Goal: Transaction & Acquisition: Purchase product/service

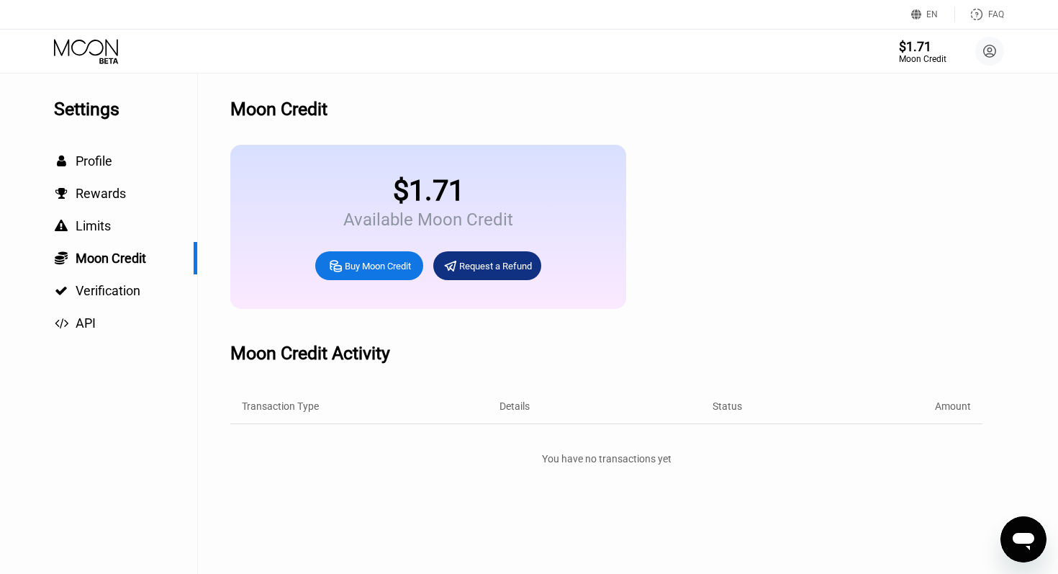
click at [379, 266] on div "Buy Moon Credit" at bounding box center [378, 266] width 66 height 12
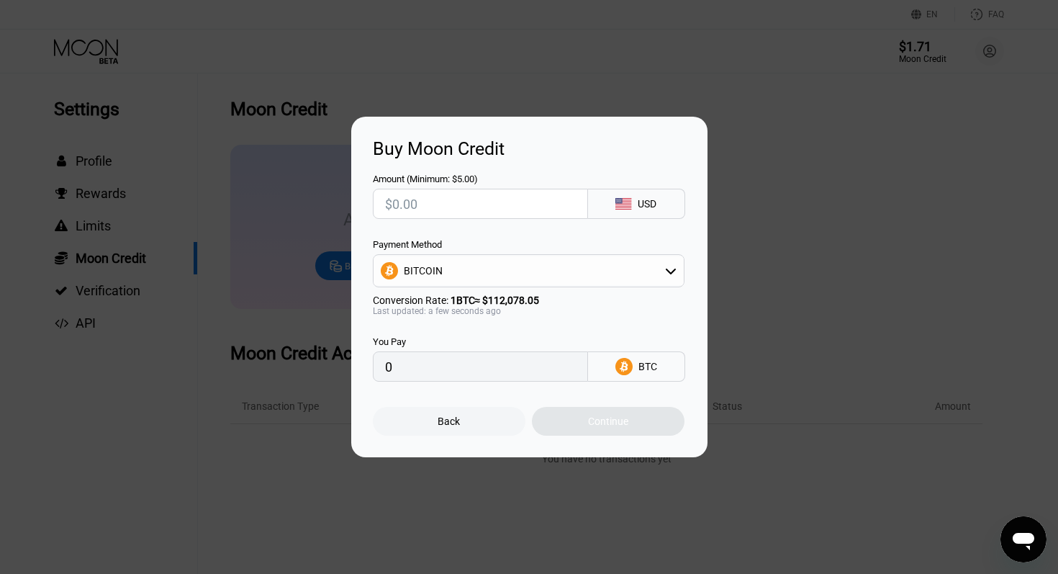
click at [453, 274] on div "BITCOIN" at bounding box center [529, 270] width 310 height 29
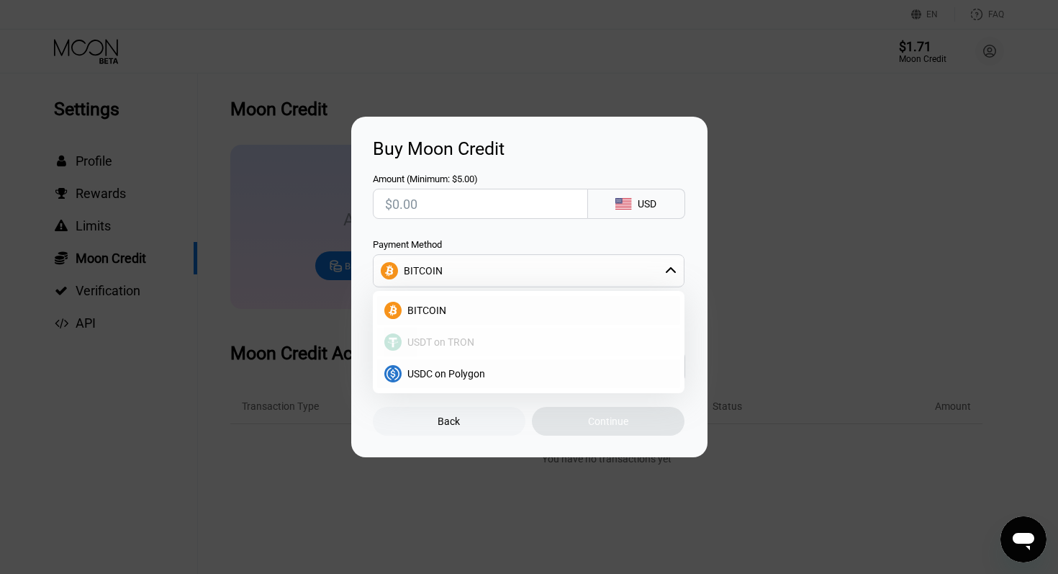
click at [433, 343] on span "USDT on TRON" at bounding box center [441, 342] width 67 height 12
type input "0.00"
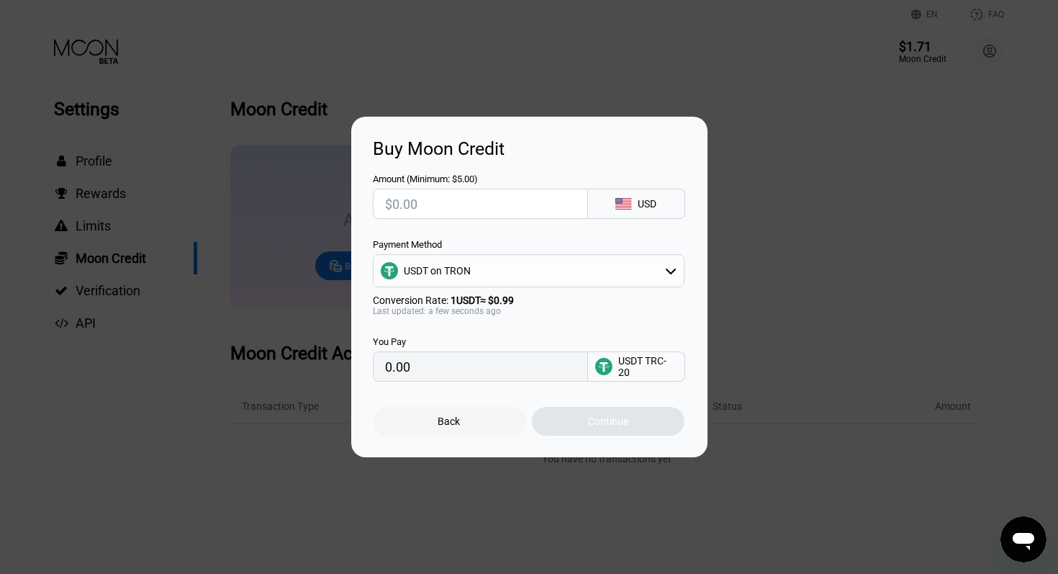
click at [415, 210] on input "text" at bounding box center [480, 203] width 191 height 29
type input "$2"
type input "2.02"
type input "$20"
type input "20.20"
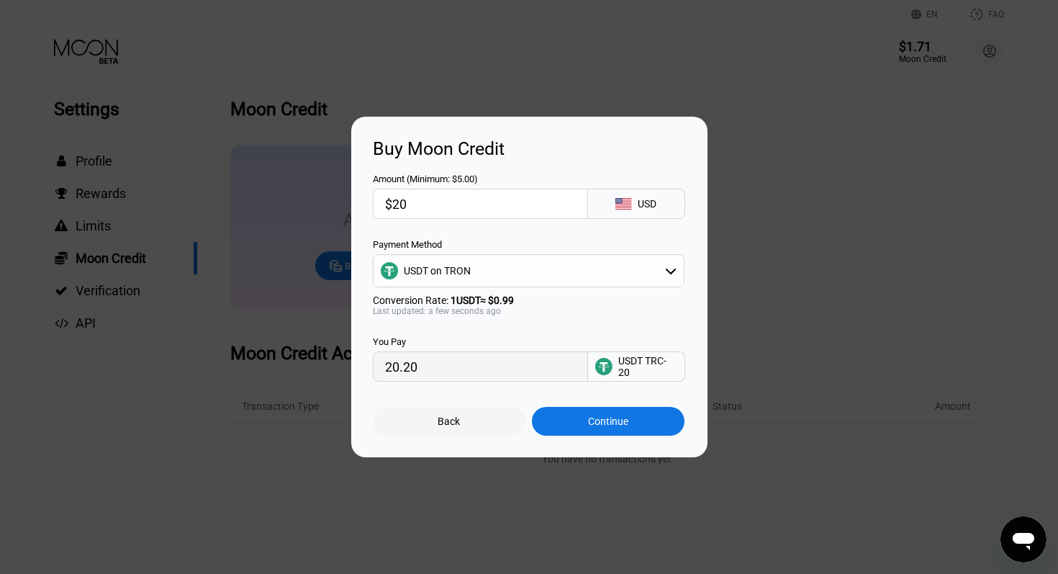
type input "$200"
type input "202.02"
type input "$2000"
type input "2020.20"
type input "$20000"
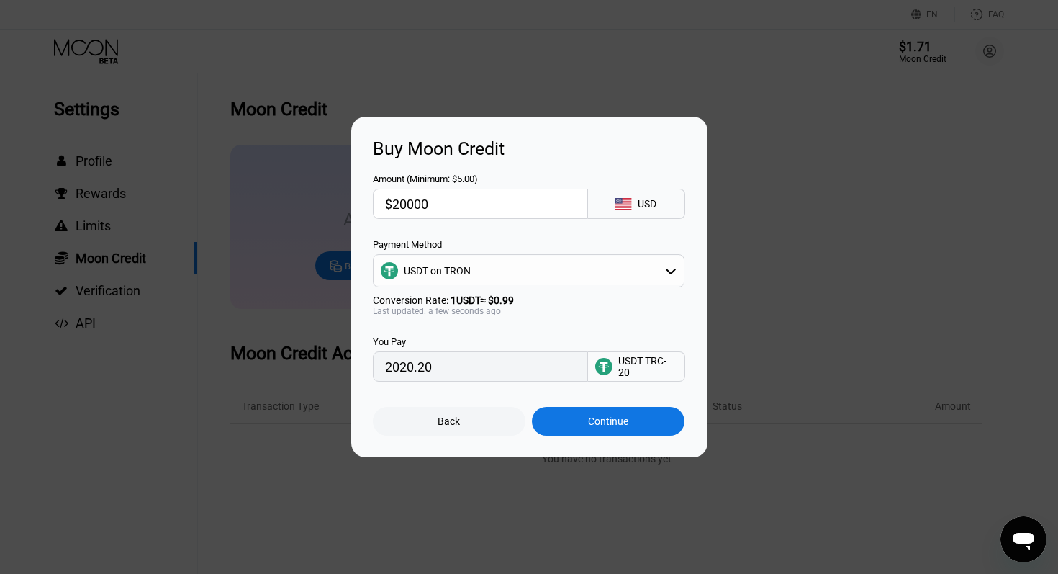
type input "20202.02"
type input "$20000"
click at [583, 429] on div "Continue" at bounding box center [608, 421] width 153 height 29
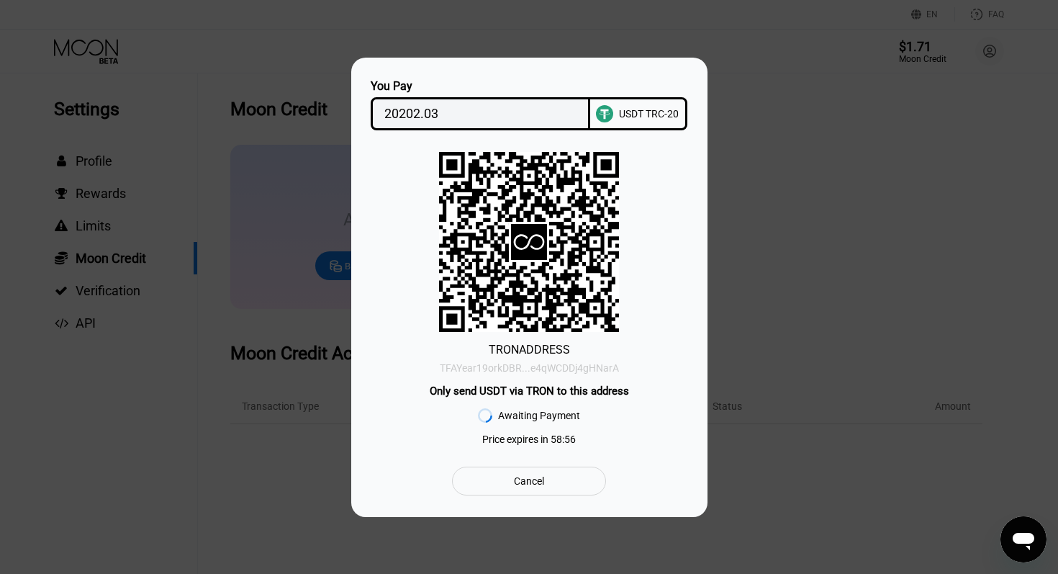
click at [486, 369] on div "TFAYear19orkDBR...e4qWCDDj4gHNarA" at bounding box center [529, 368] width 179 height 12
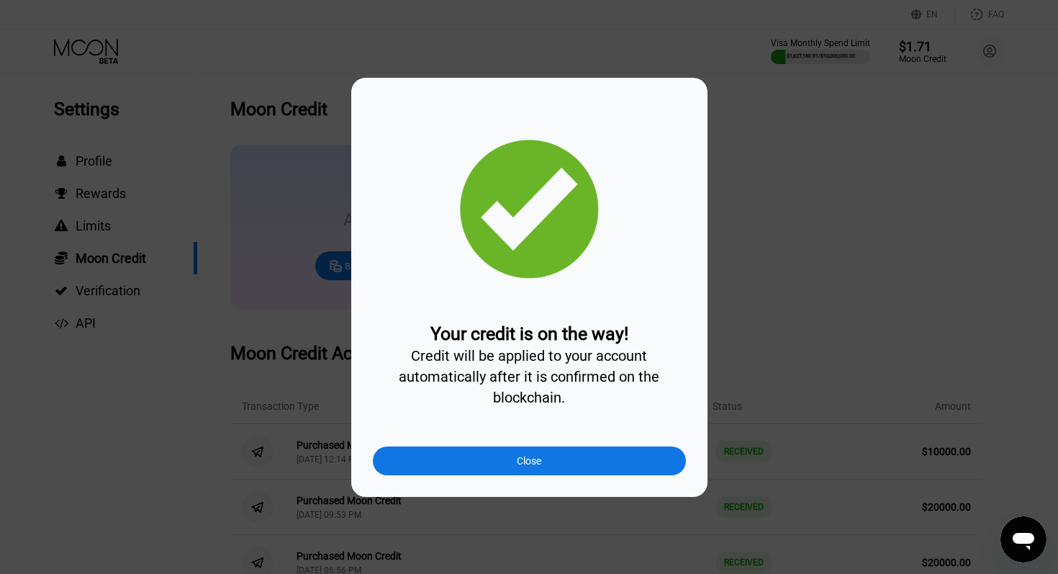
click at [495, 459] on div "Close" at bounding box center [529, 460] width 313 height 29
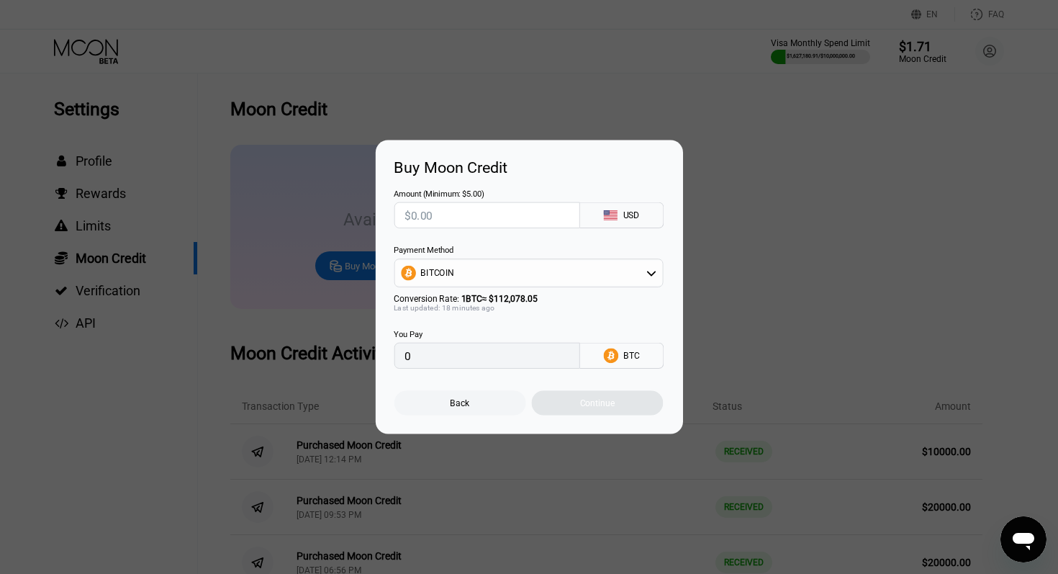
type input "0"
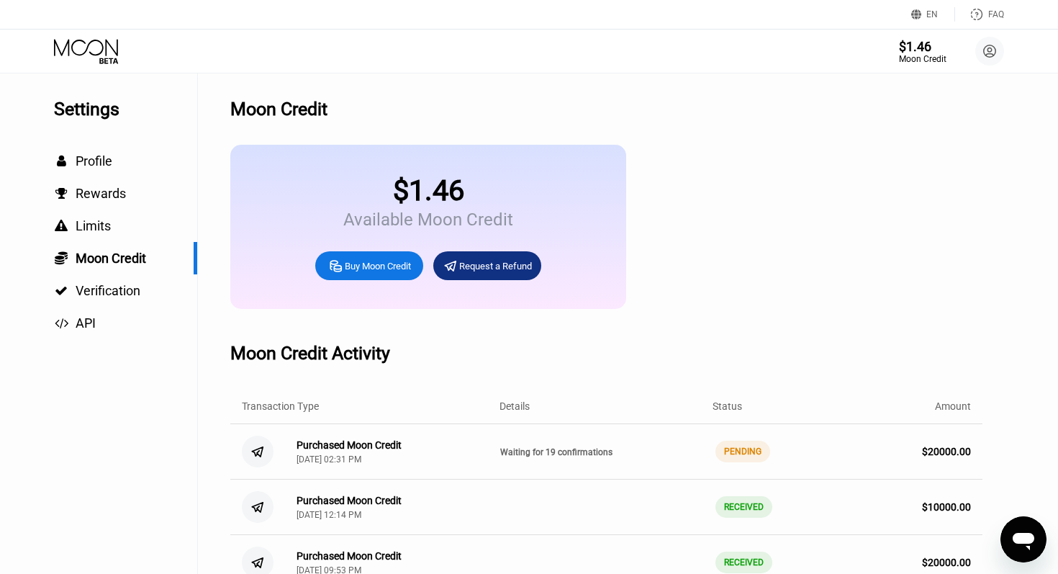
click at [577, 457] on span "Waiting for 19 confirmations" at bounding box center [556, 452] width 112 height 10
click at [580, 451] on span "Waiting for 19 confirmations" at bounding box center [556, 452] width 112 height 10
click at [488, 450] on div "Purchased Moon Credit [DATE] 02:31 PM Waiting for 19 confirmations PENDING $ 20…" at bounding box center [606, 451] width 752 height 55
click at [748, 451] on div "PENDING" at bounding box center [743, 452] width 55 height 22
click at [384, 266] on div "Buy Moon Credit" at bounding box center [378, 266] width 66 height 12
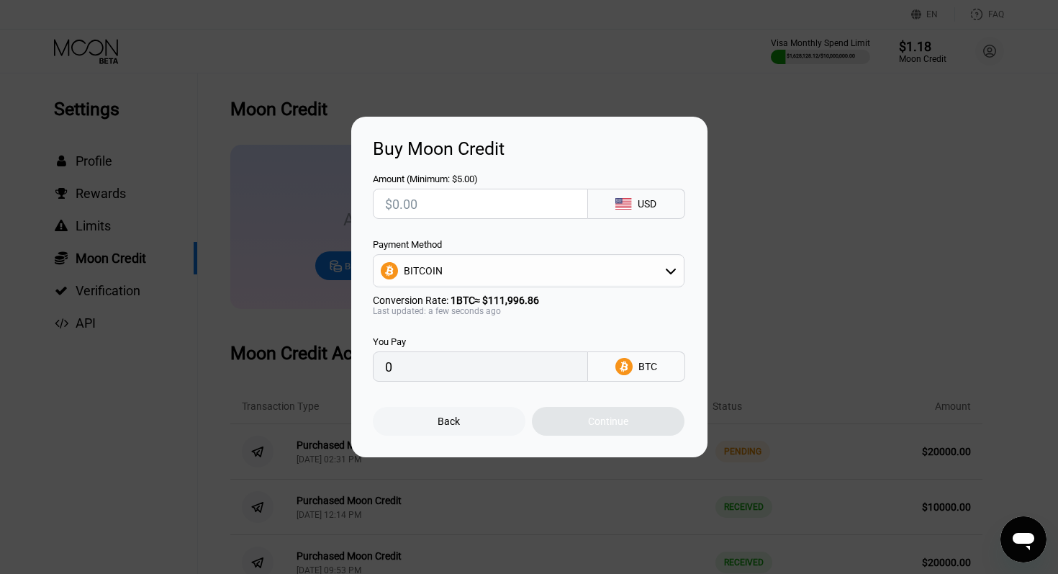
click at [454, 276] on div "BITCOIN" at bounding box center [529, 270] width 310 height 29
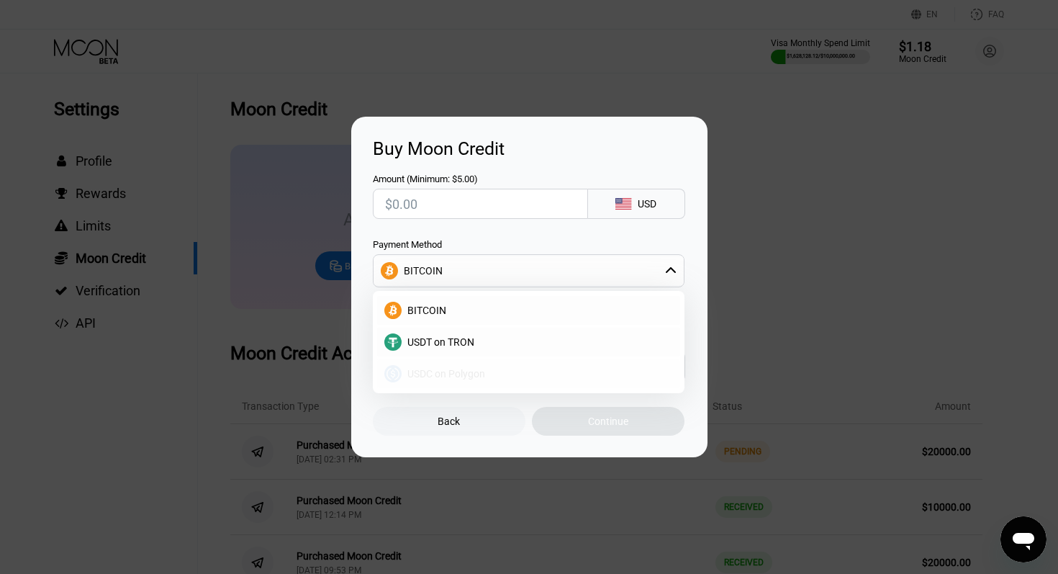
click at [439, 378] on span "USDC on Polygon" at bounding box center [447, 374] width 78 height 12
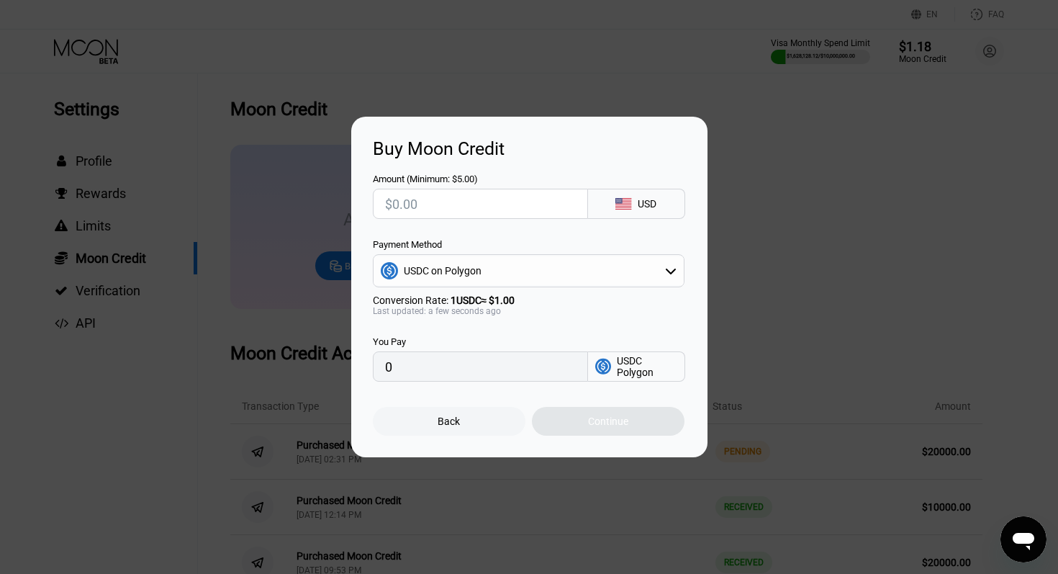
click at [467, 272] on div "USDC on Polygon" at bounding box center [443, 271] width 78 height 12
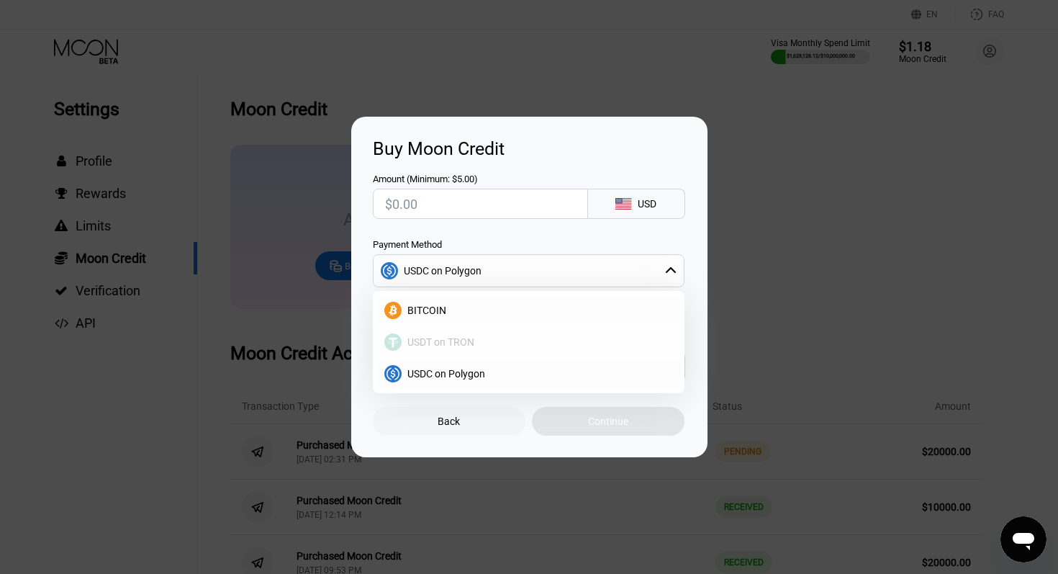
click at [441, 341] on span "USDT on TRON" at bounding box center [441, 342] width 67 height 12
type input "0.00"
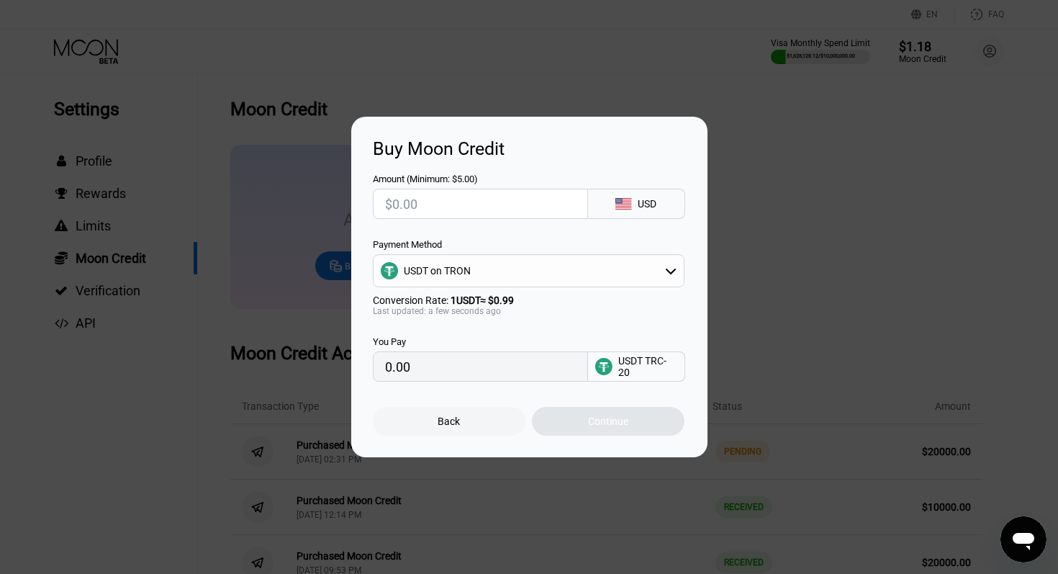
click at [439, 204] on input "text" at bounding box center [480, 203] width 191 height 29
type input "$100"
click at [439, 204] on input "$100" at bounding box center [480, 203] width 191 height 29
type input "101.01"
type input "$1000"
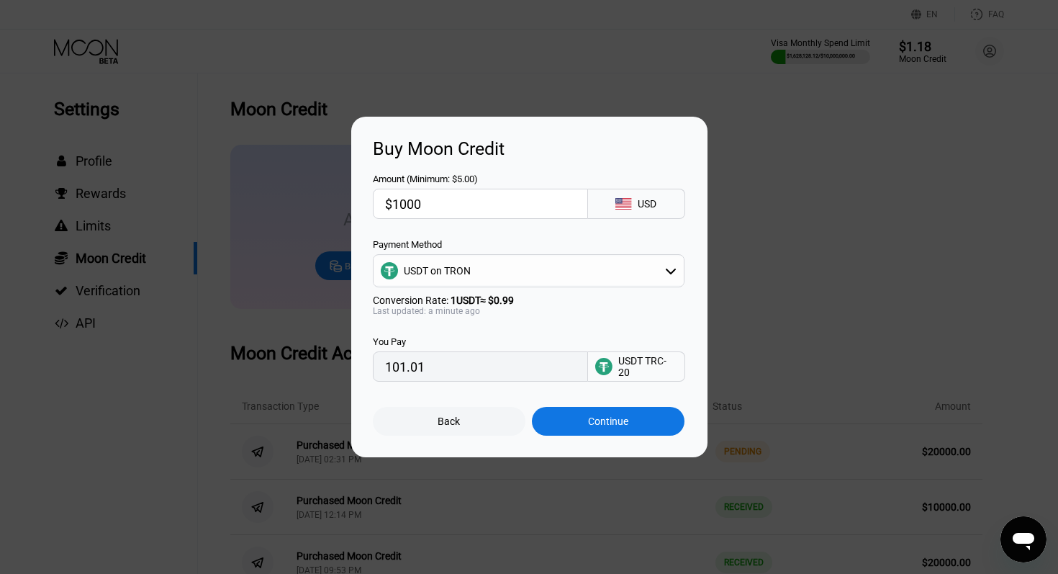
type input "1010.10"
type input "$1000"
click at [611, 423] on div "Continue" at bounding box center [608, 421] width 40 height 12
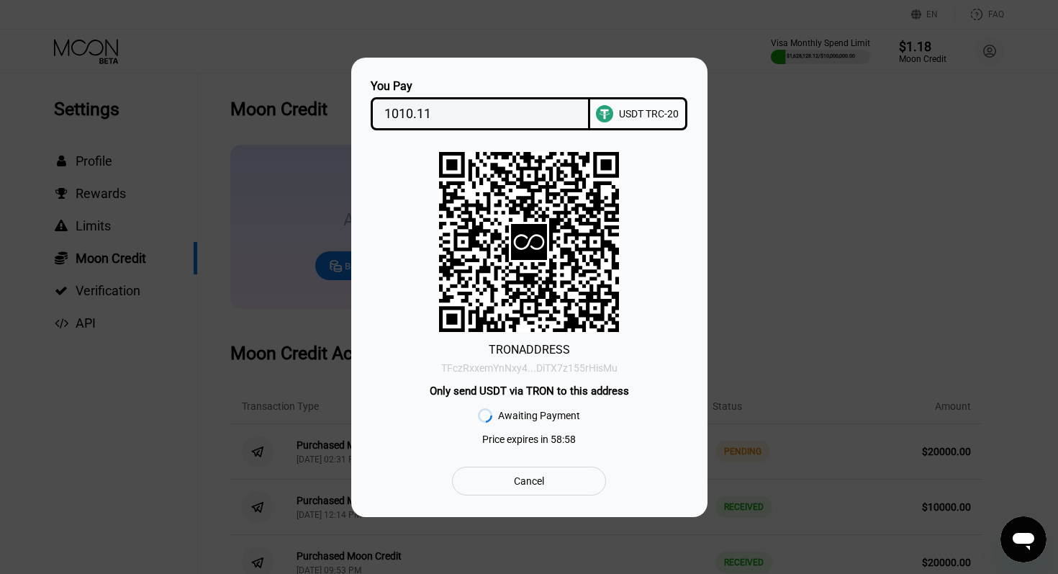
click at [597, 365] on div "TFczRxxemYnNxy4...DiTX7z155rHisMu" at bounding box center [529, 368] width 176 height 12
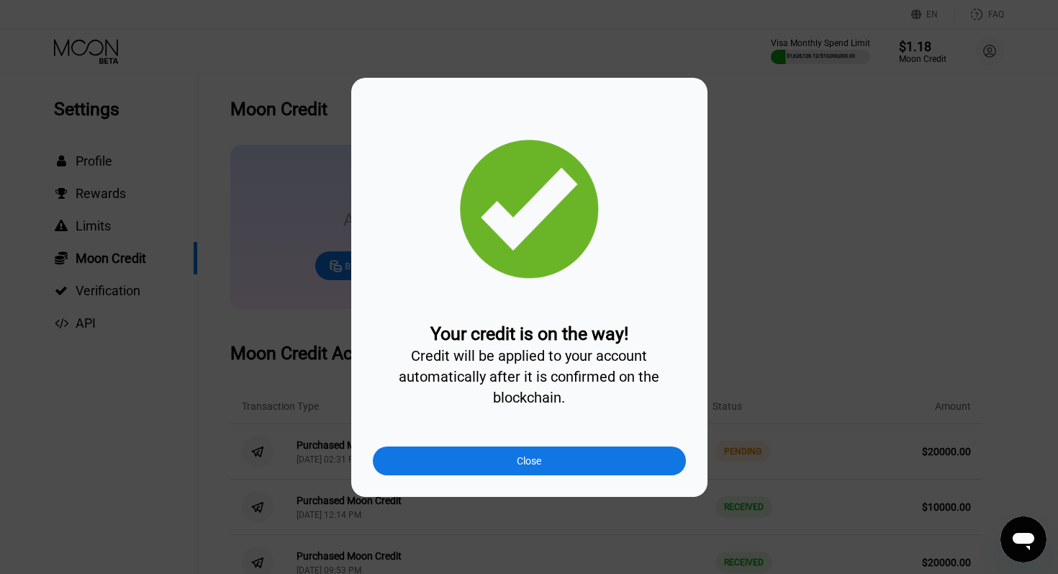
click at [525, 463] on div "Close" at bounding box center [529, 461] width 24 height 12
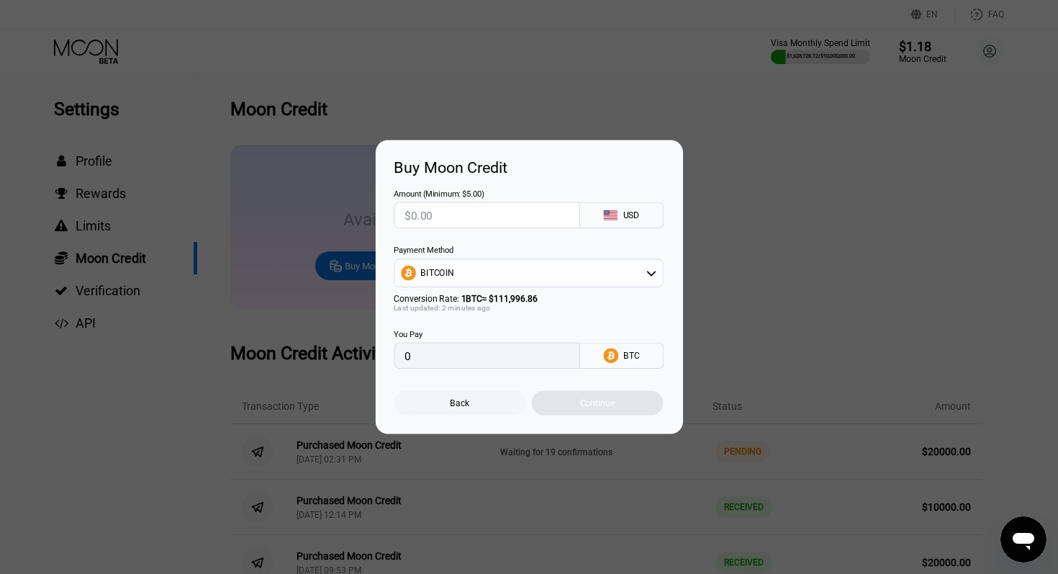
type input "0"
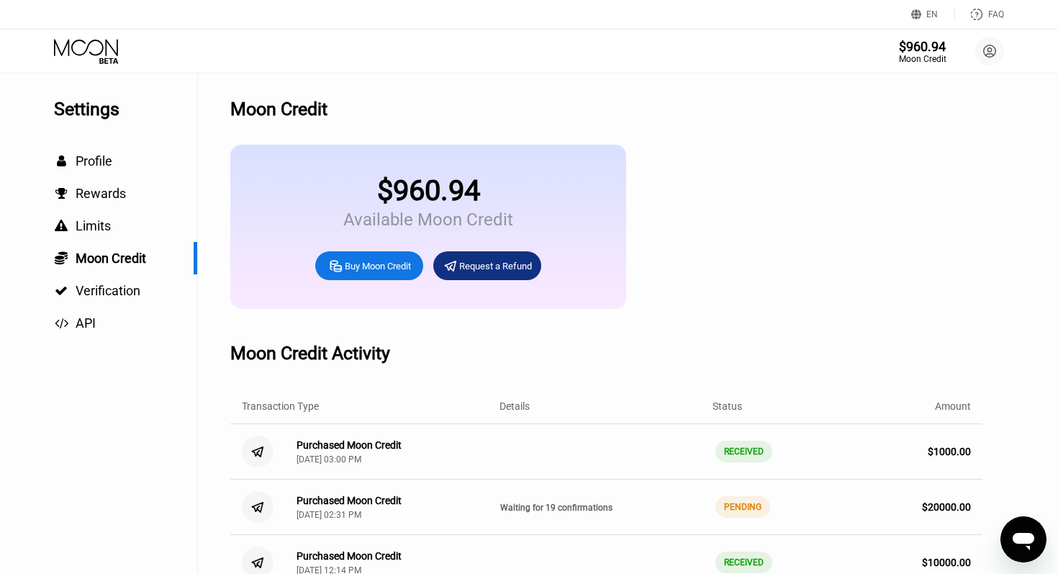
click at [365, 268] on div "Buy Moon Credit" at bounding box center [378, 266] width 66 height 12
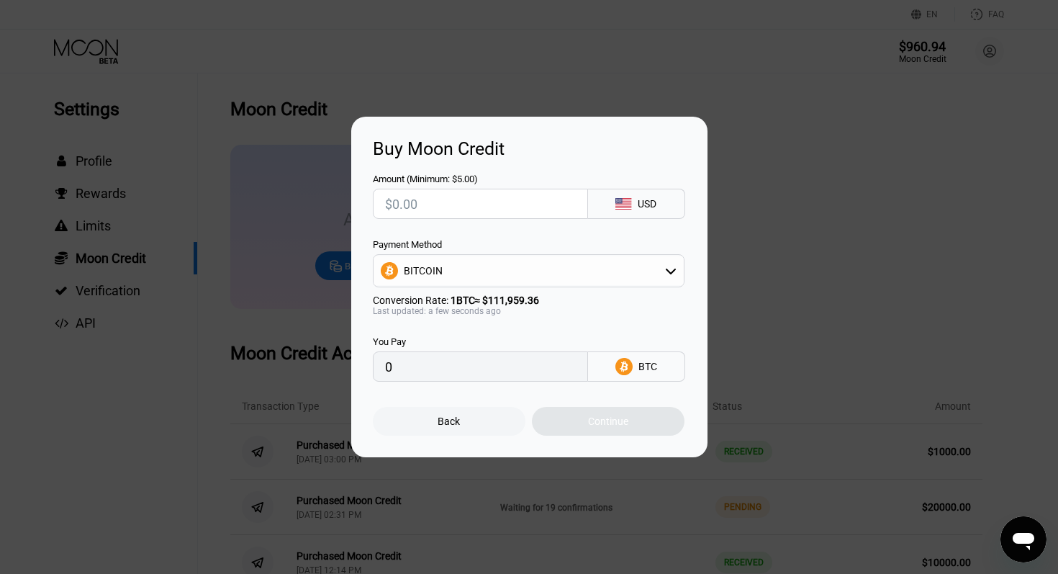
click at [462, 269] on div "BITCOIN" at bounding box center [529, 270] width 310 height 29
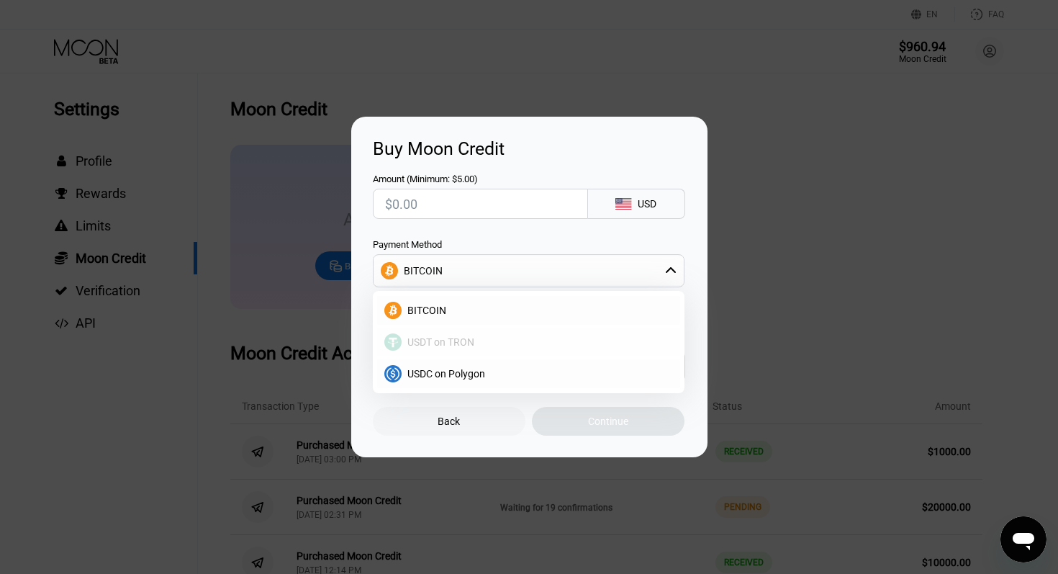
click at [446, 337] on span "USDT on TRON" at bounding box center [441, 342] width 67 height 12
type input "0.00"
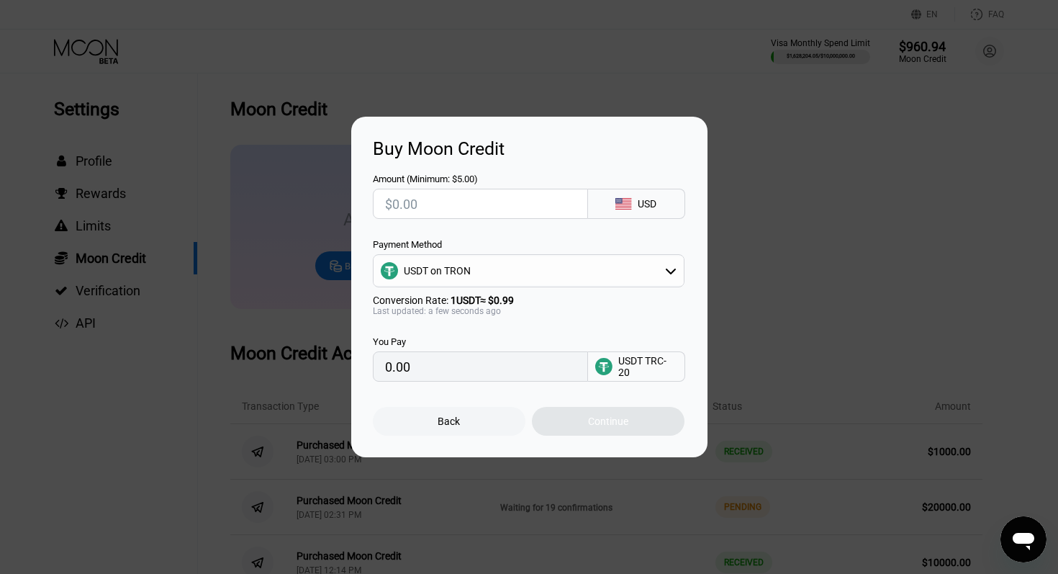
click at [418, 204] on input "text" at bounding box center [480, 203] width 191 height 29
type input "$2"
type input "2.02"
type input "$20"
type input "20.20"
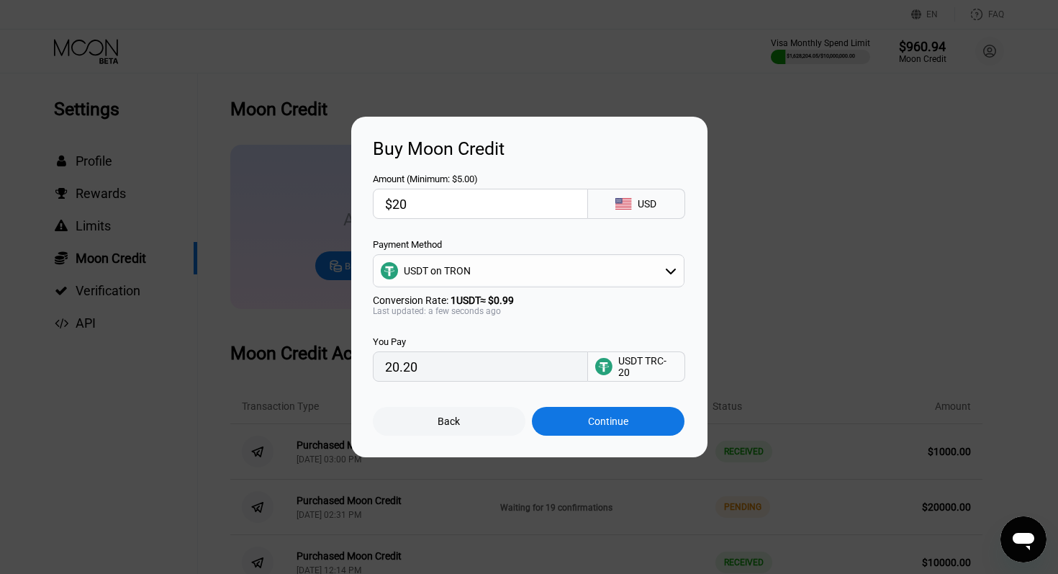
type input "$200"
type input "202.02"
type input "$2000"
type input "2020.20"
type input "$20000"
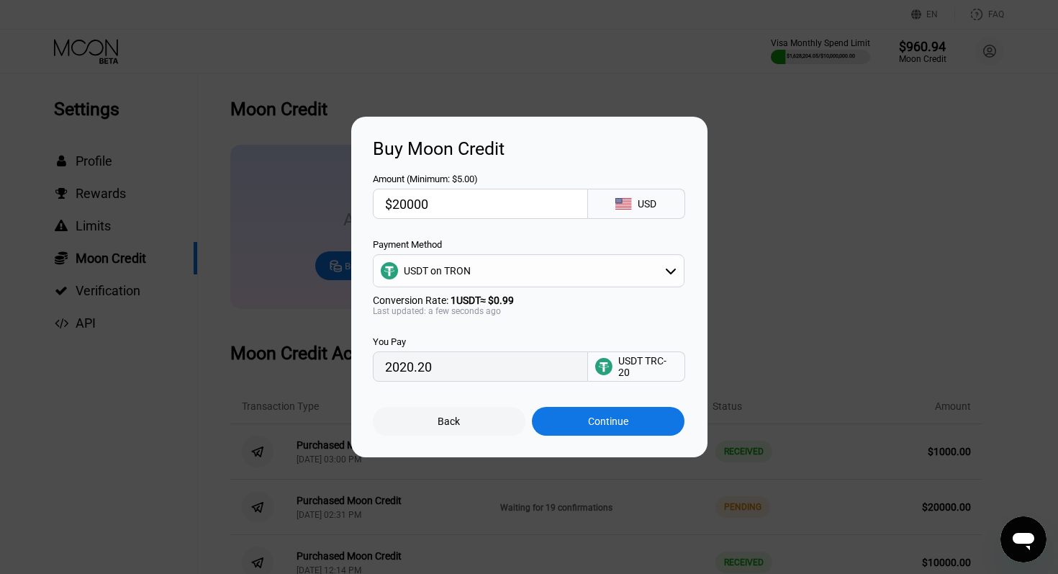
type input "20202.02"
type input "$20000"
click at [597, 420] on div "Continue" at bounding box center [608, 421] width 40 height 12
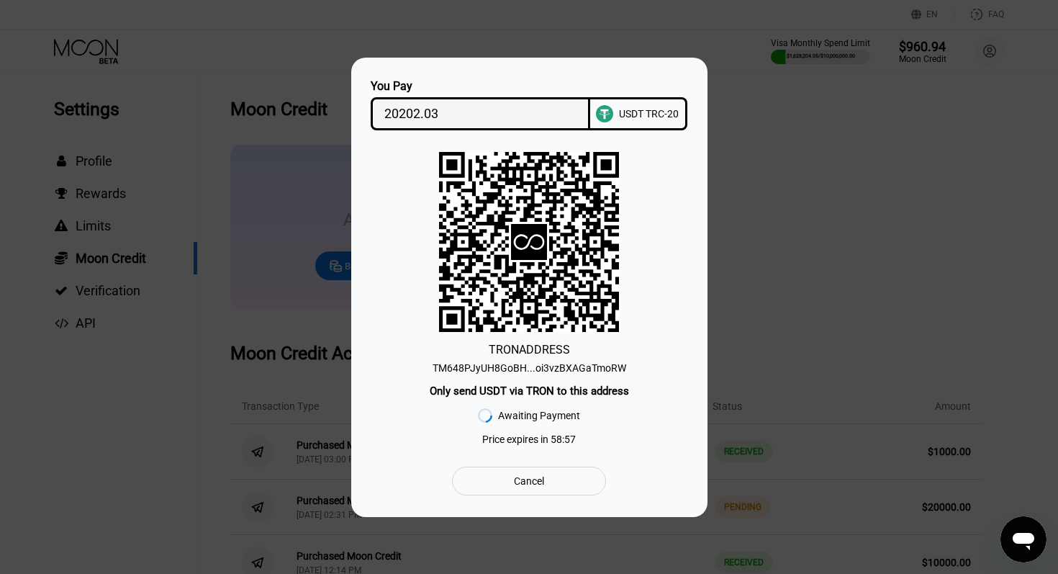
click at [601, 369] on div "TM648PJyUH8GoBH...oi3vzBXAGaTmoRW" at bounding box center [530, 368] width 194 height 12
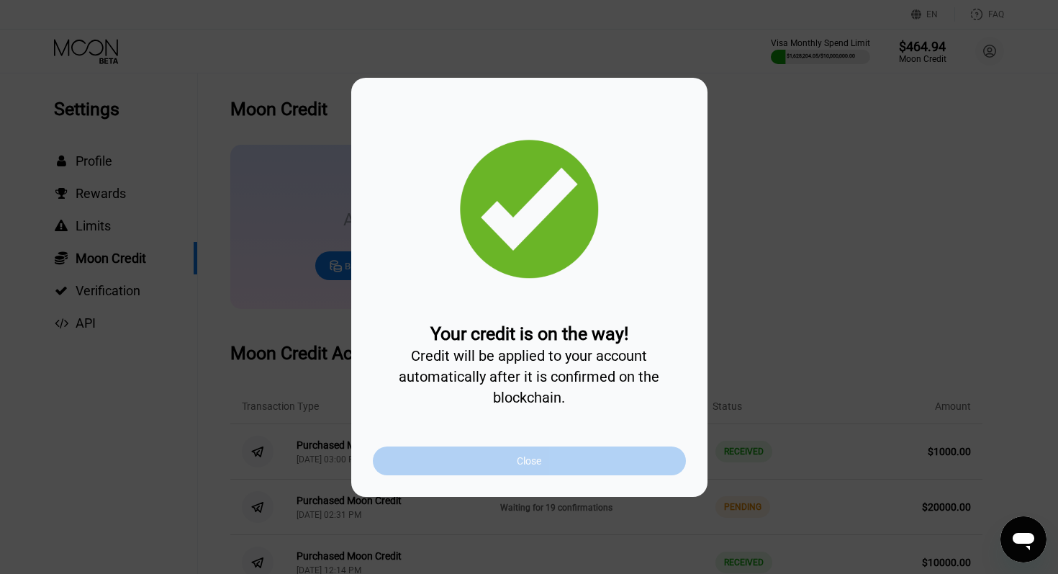
click at [535, 462] on div "Close" at bounding box center [529, 461] width 24 height 12
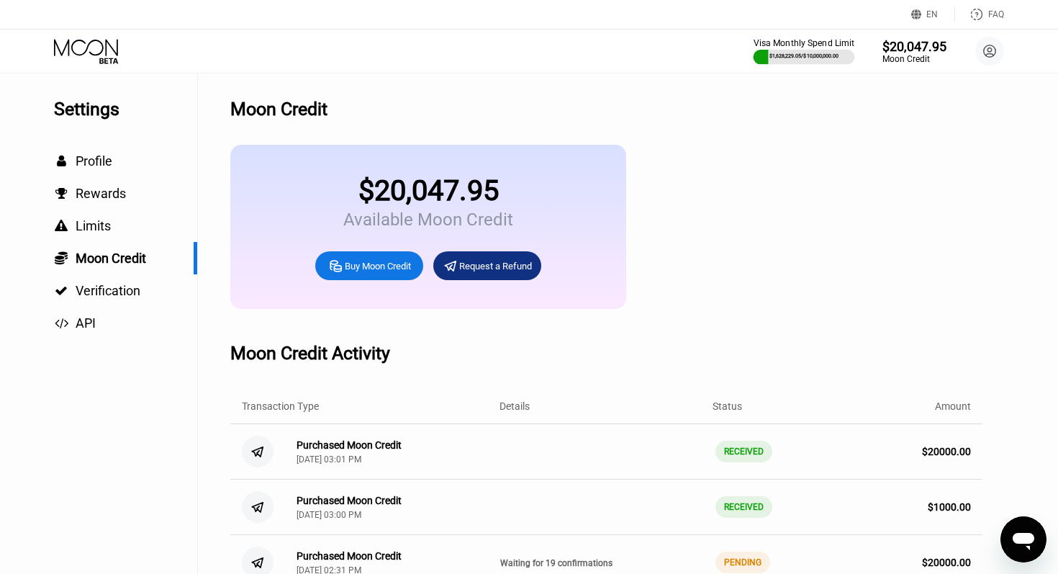
click at [770, 58] on div "$1,628,229.05 / $10,000,000.00" at bounding box center [805, 56] width 70 height 6
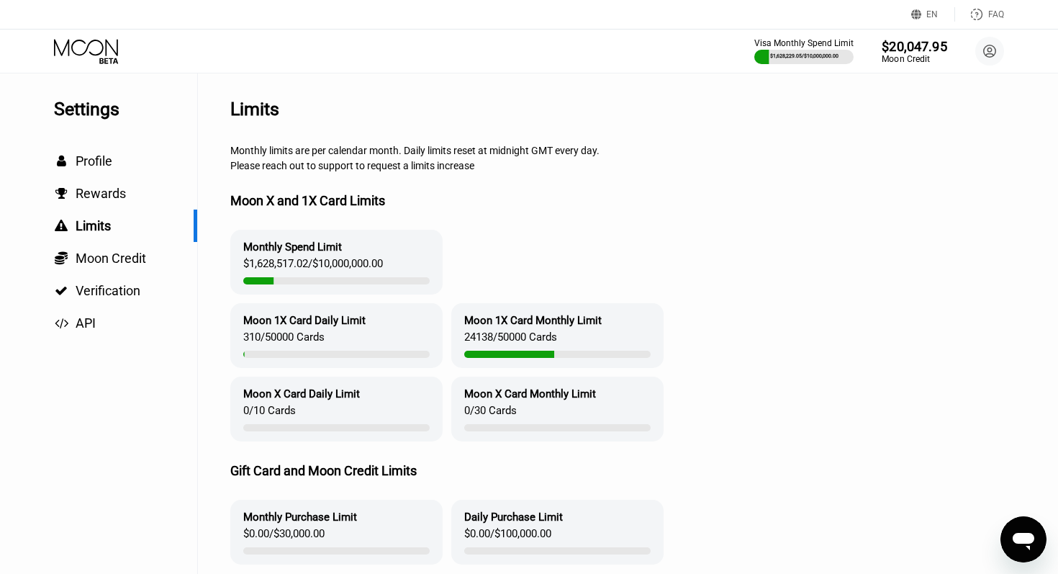
click at [908, 55] on div "Moon Credit" at bounding box center [915, 59] width 66 height 10
